Goal: Complete application form

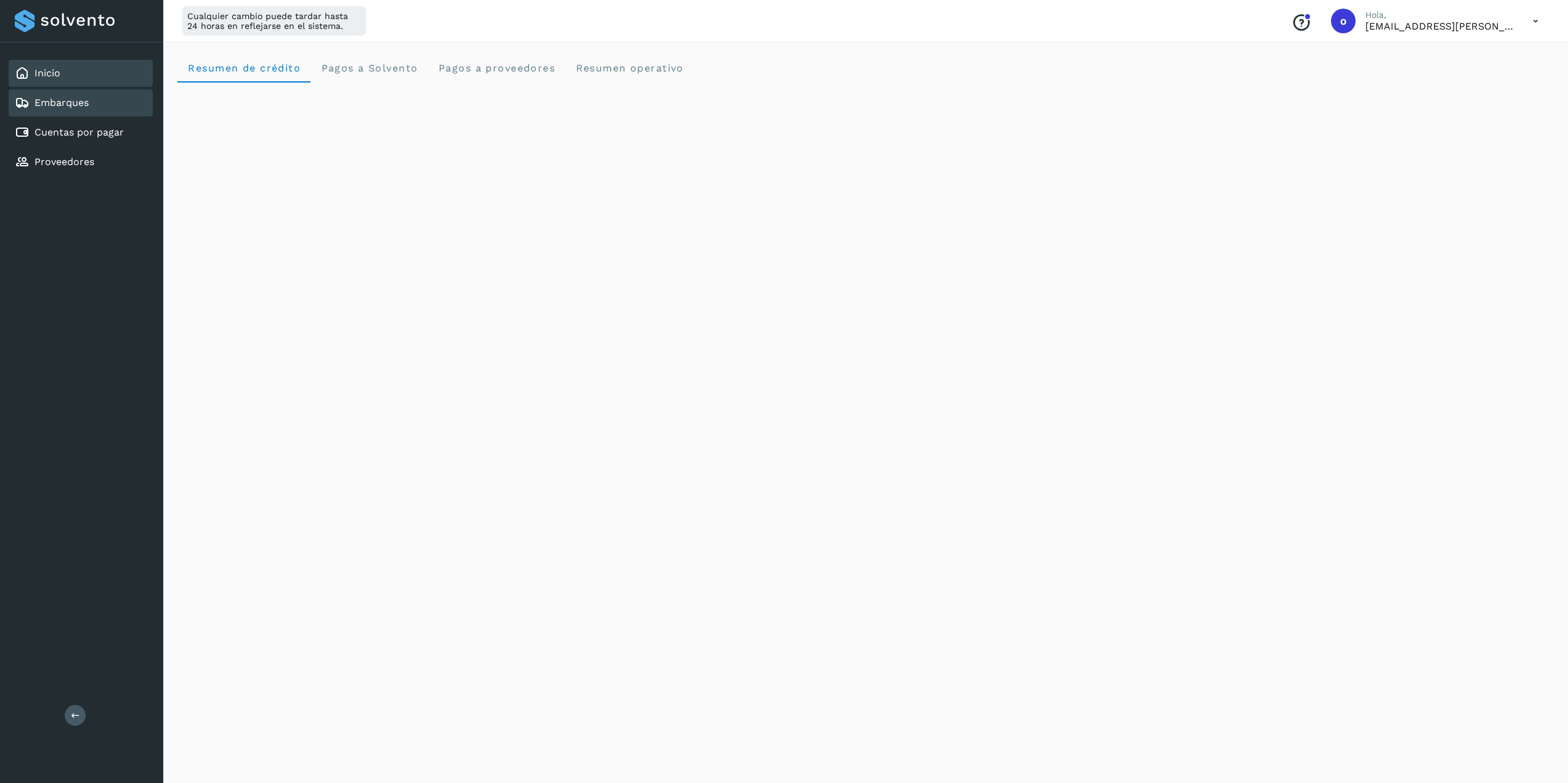
click at [63, 107] on link "Embarques" at bounding box center [61, 103] width 54 height 12
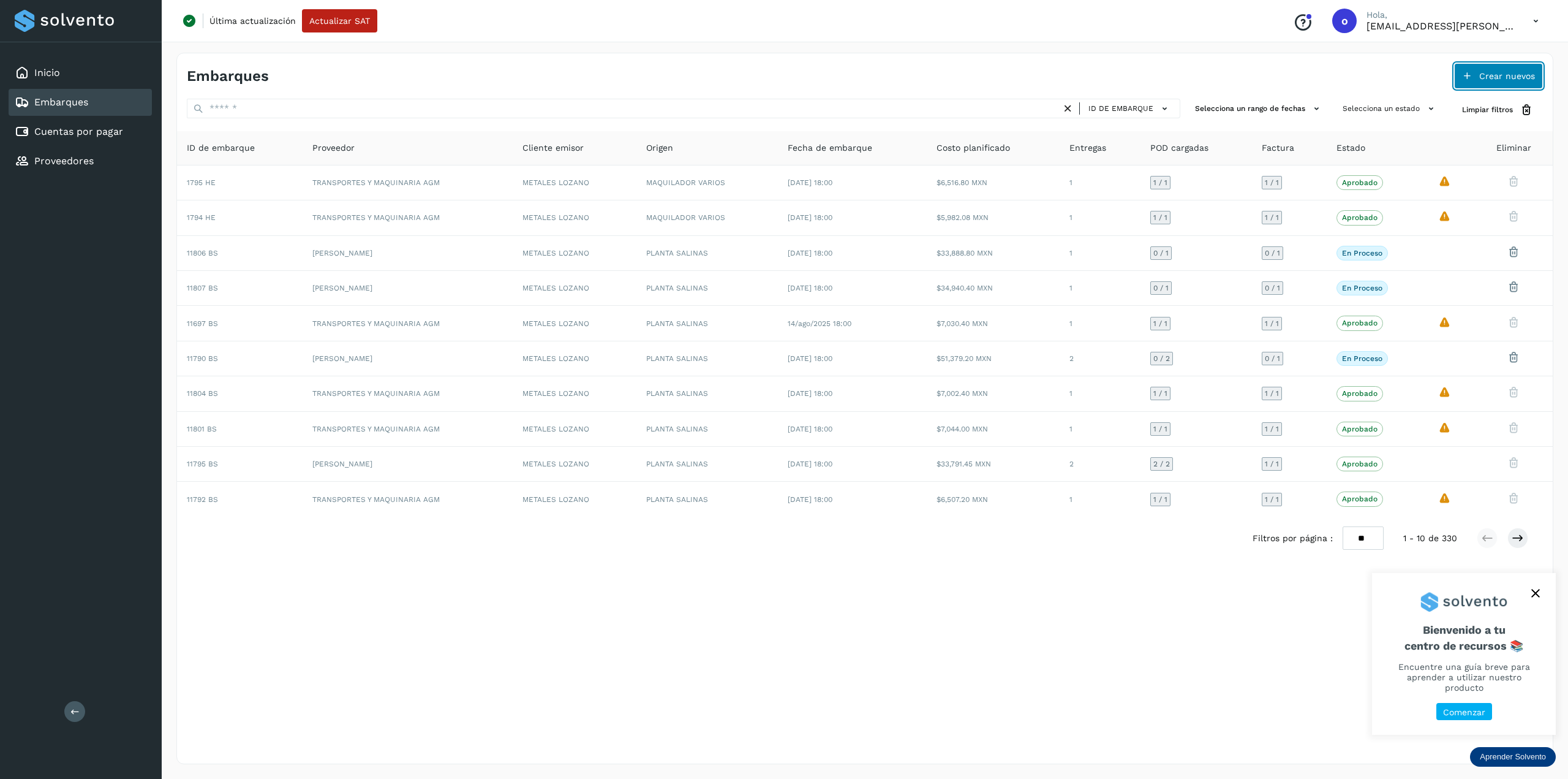
click at [1508, 75] on span "Crear nuevos" at bounding box center [1507, 76] width 56 height 9
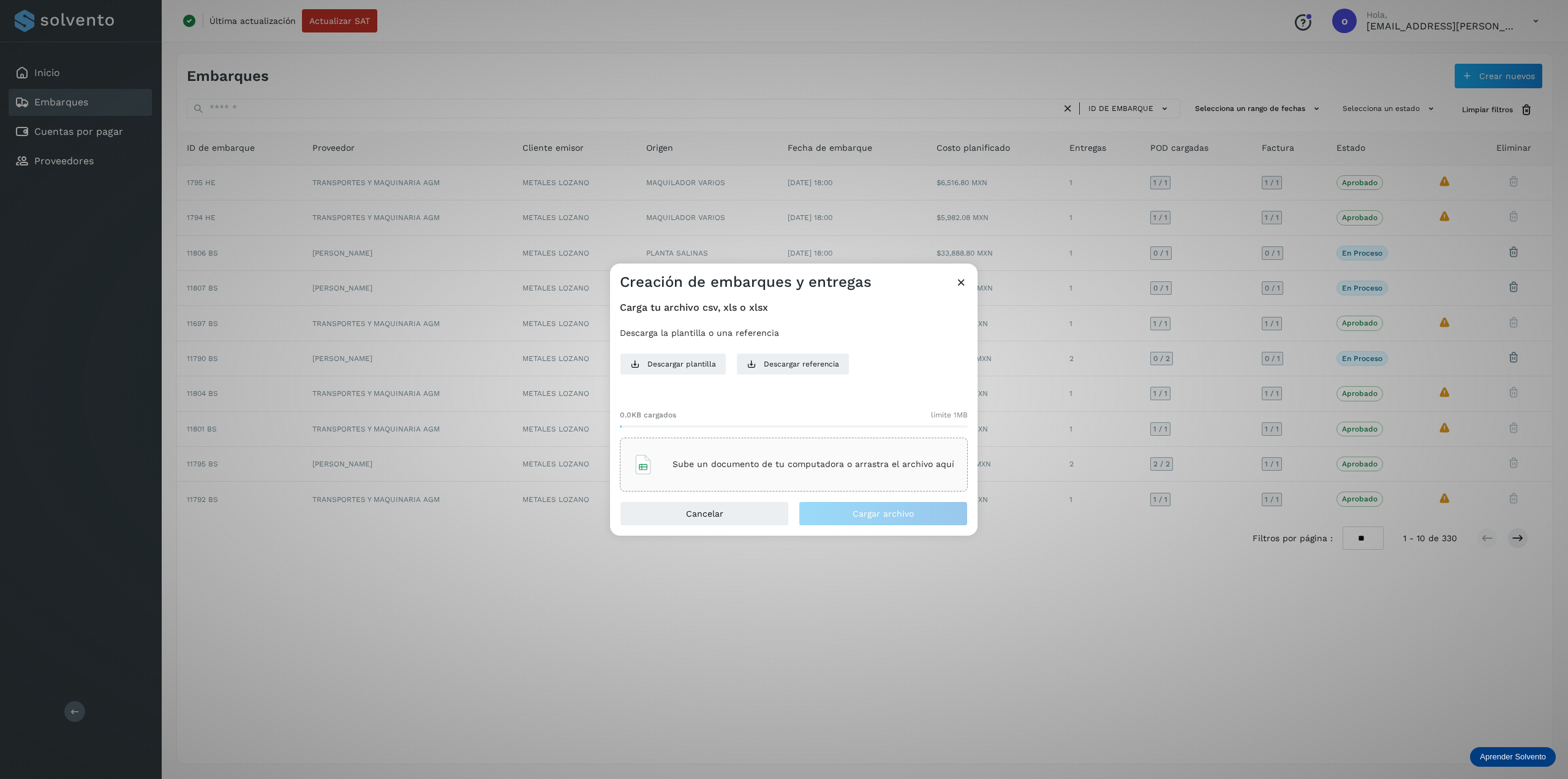
click at [794, 484] on div "Sube un documento de tu computadora o arrastra el archivo aquí" at bounding box center [794, 464] width 348 height 54
click at [854, 513] on span "Cargar archivo" at bounding box center [883, 514] width 61 height 9
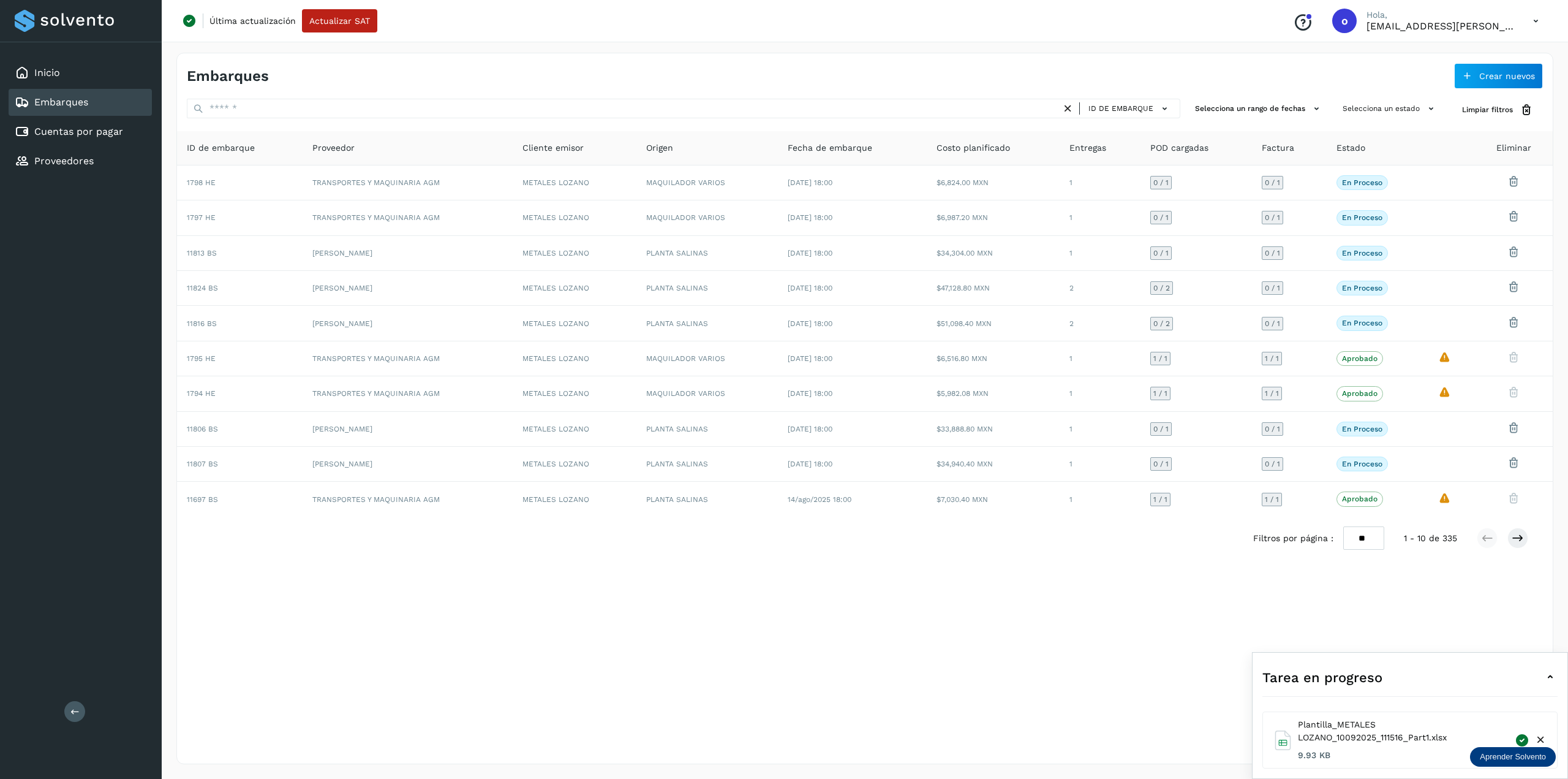
click at [1120, 673] on div "Embarques Crear nuevos ID de embarque Selecciona un rango de fechas Selecciona …" at bounding box center [865, 408] width 1377 height 711
click at [1505, 30] on p "ops.lozano@solvento.mx" at bounding box center [1439, 26] width 147 height 11
click at [1528, 22] on icon at bounding box center [1536, 21] width 25 height 25
click at [1467, 75] on div "Cerrar sesión" at bounding box center [1475, 79] width 146 height 23
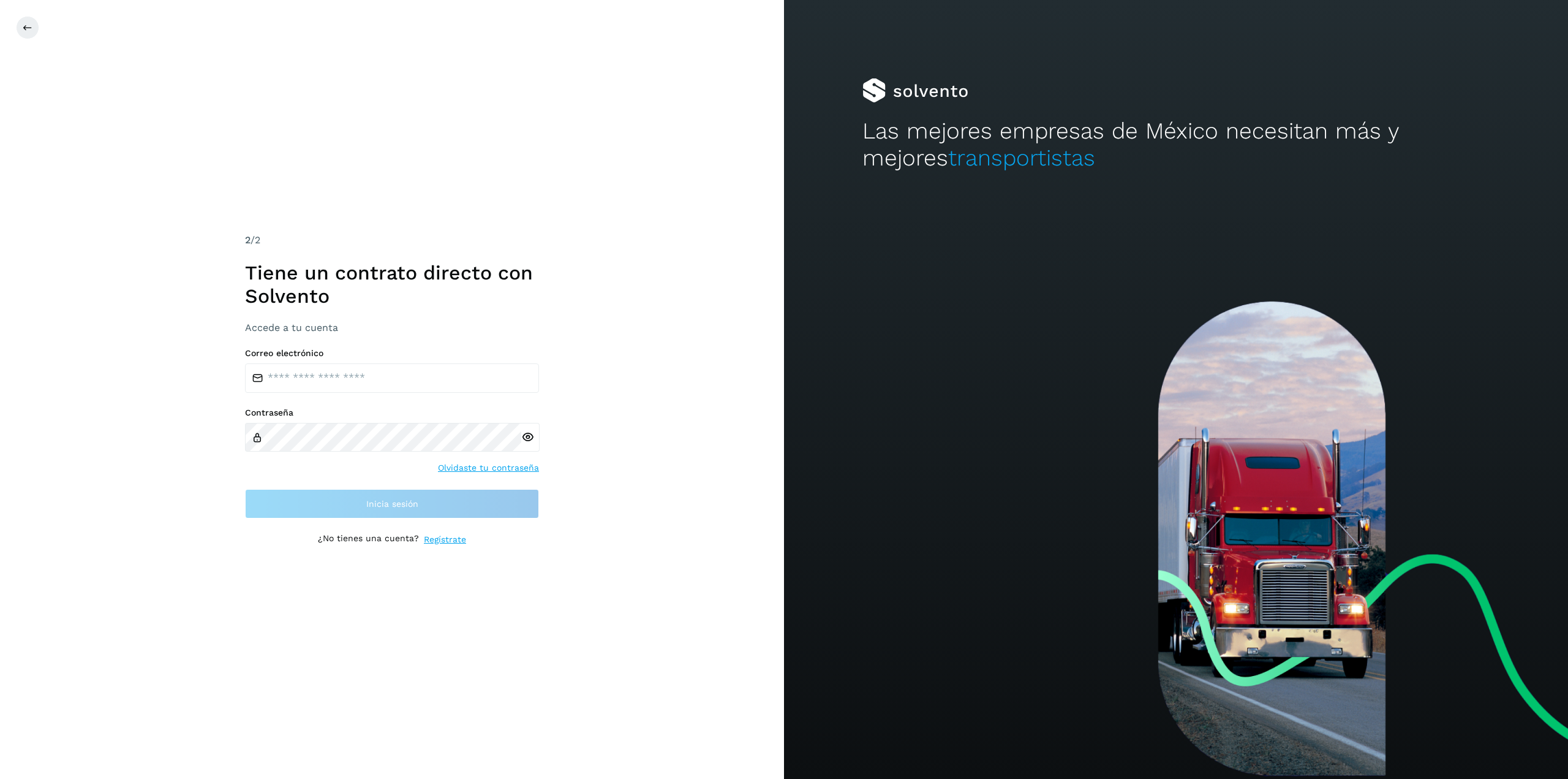
click at [526, 202] on div "2 /2 Tiene un contrato directo con Solvento Accede a tu cuenta Correo electróni…" at bounding box center [391, 390] width 784 height 779
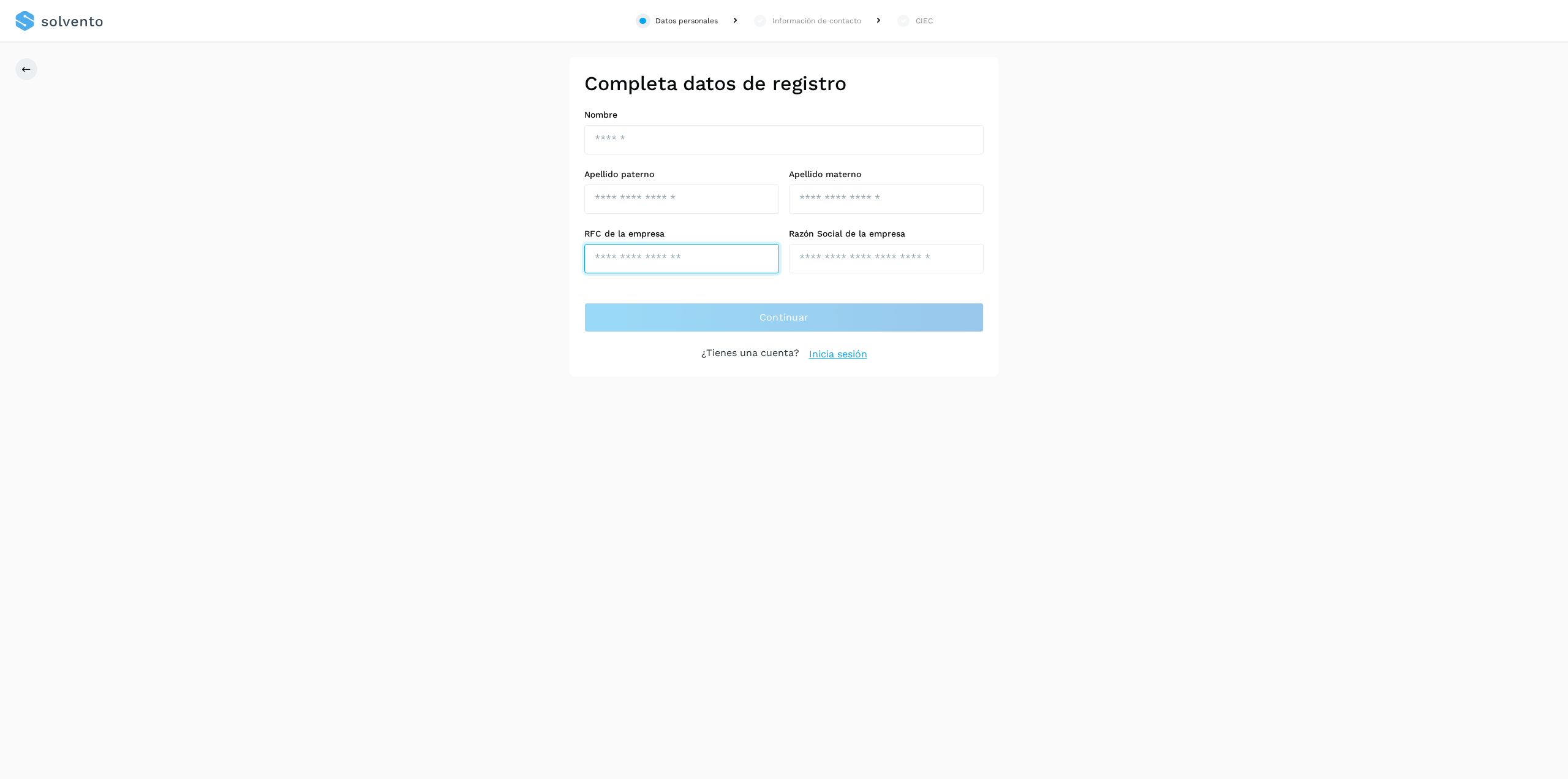
drag, startPoint x: 671, startPoint y: 256, endPoint x: 671, endPoint y: 239, distance: 17.0
click at [671, 256] on input "text" at bounding box center [681, 258] width 195 height 29
type input "*"
click at [693, 205] on input "text" at bounding box center [681, 199] width 195 height 29
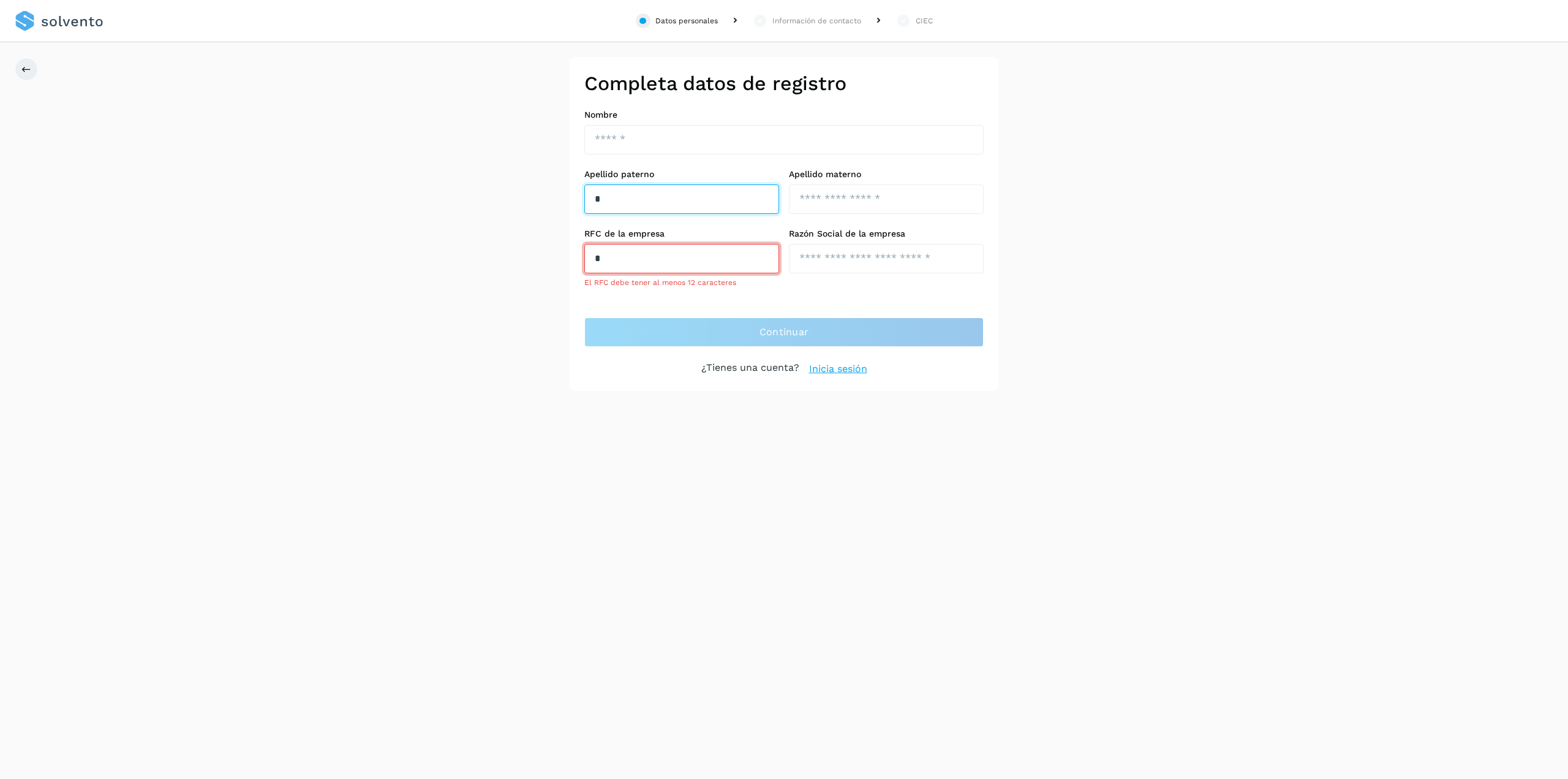
type input "*"
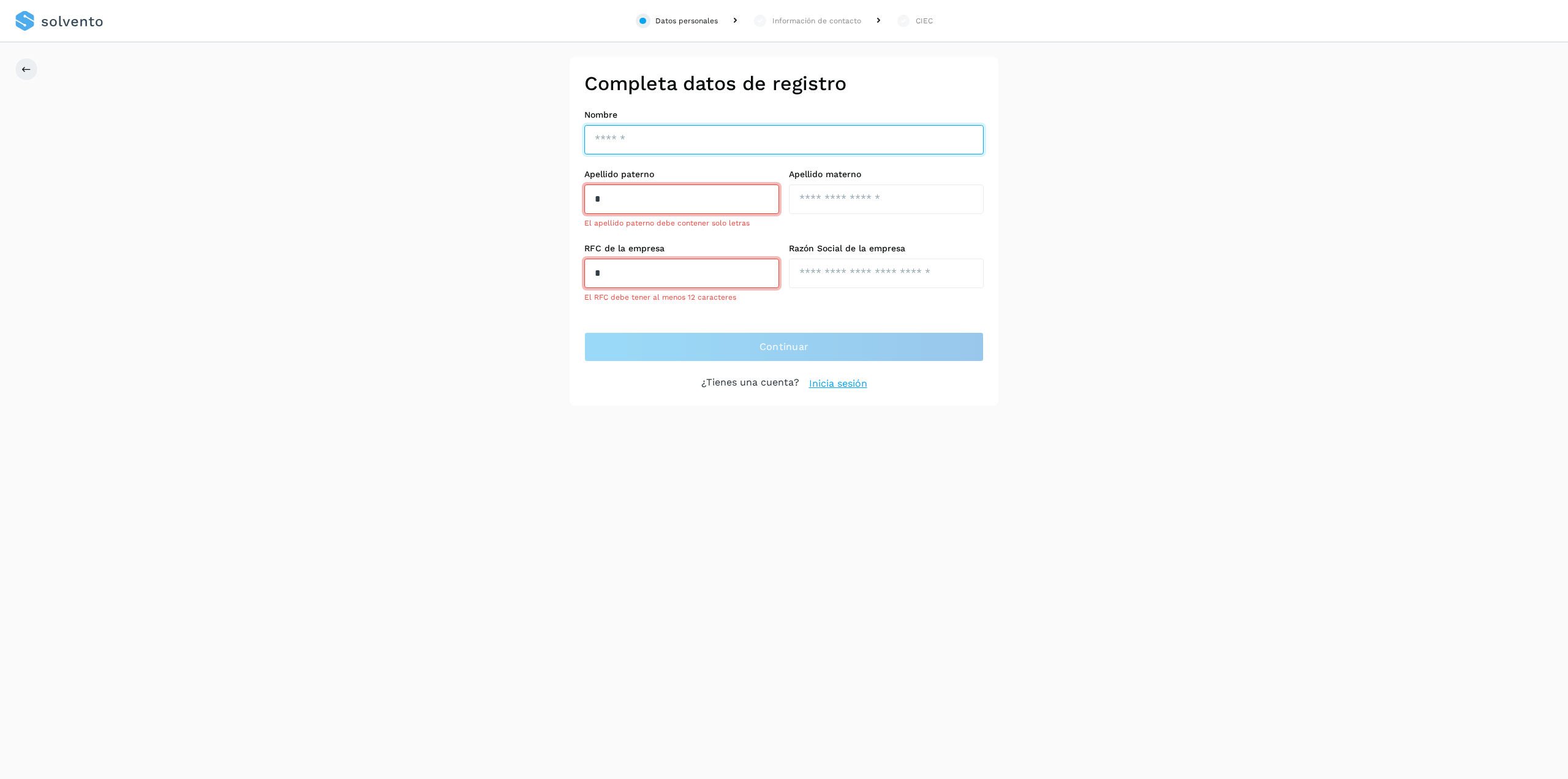
click at [697, 134] on input "text" at bounding box center [784, 139] width 399 height 29
type input "*"
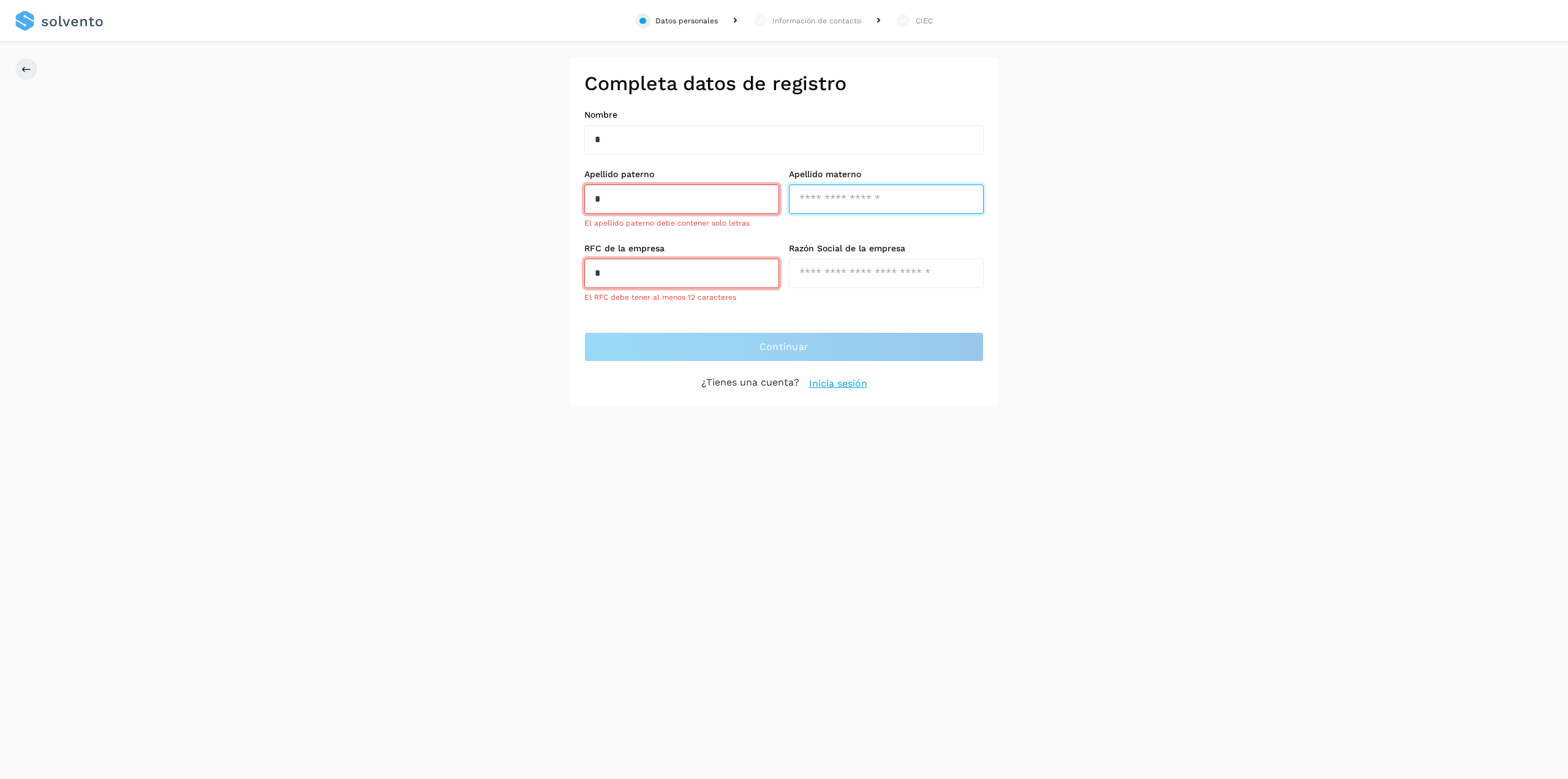
click at [878, 201] on input "text" at bounding box center [886, 199] width 195 height 29
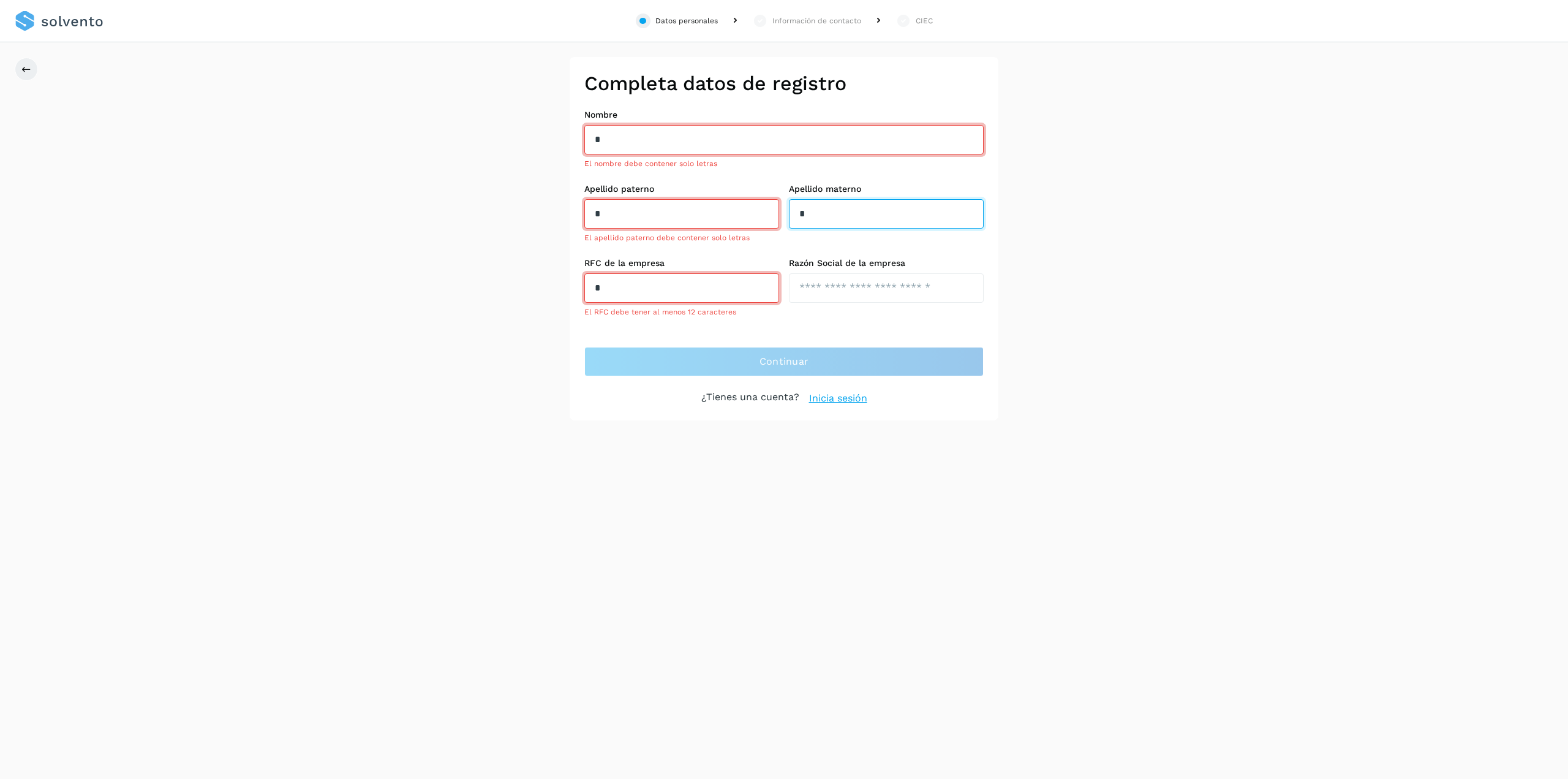
type input "*"
click at [882, 278] on input "text" at bounding box center [886, 287] width 195 height 29
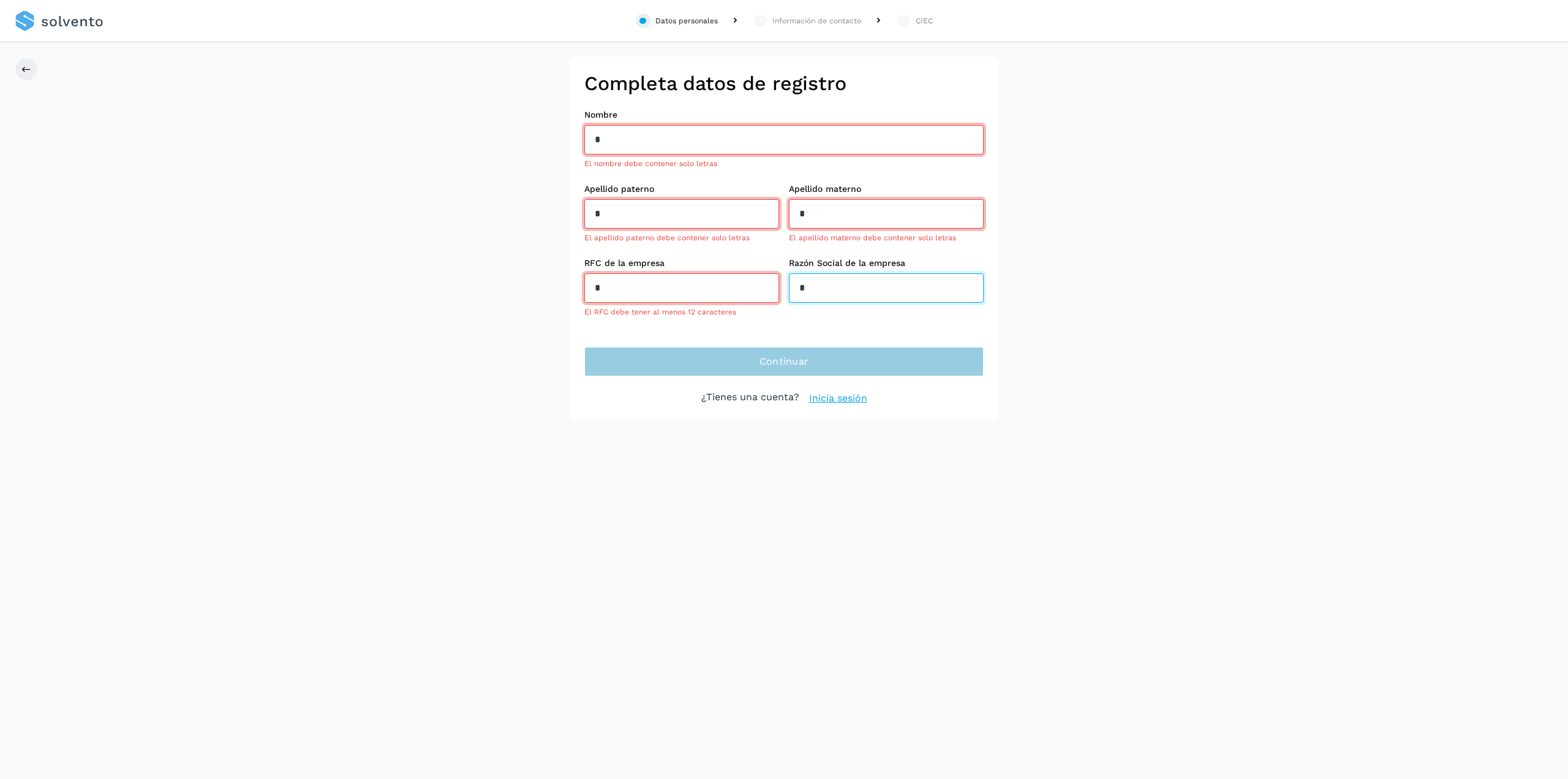
type input "*"
